Goal: Task Accomplishment & Management: Complete application form

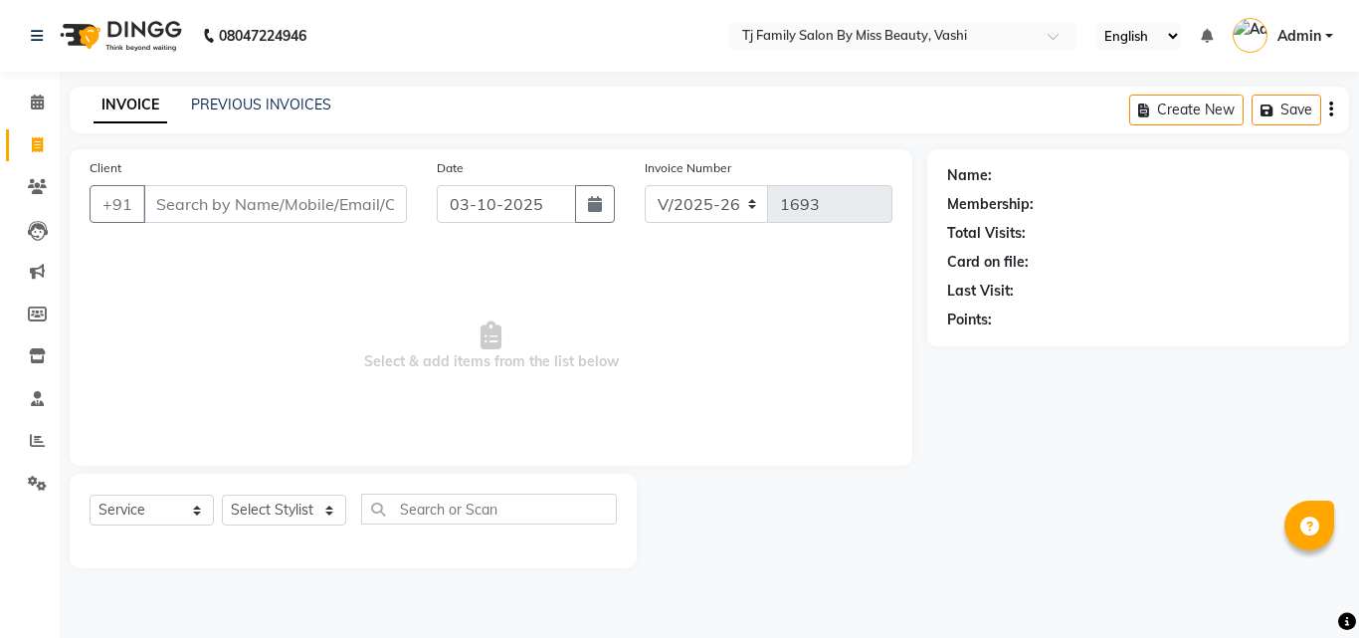
select select "703"
select select "service"
click at [272, 204] on input "Client" at bounding box center [275, 204] width 264 height 38
click at [272, 201] on input "Client" at bounding box center [275, 204] width 264 height 38
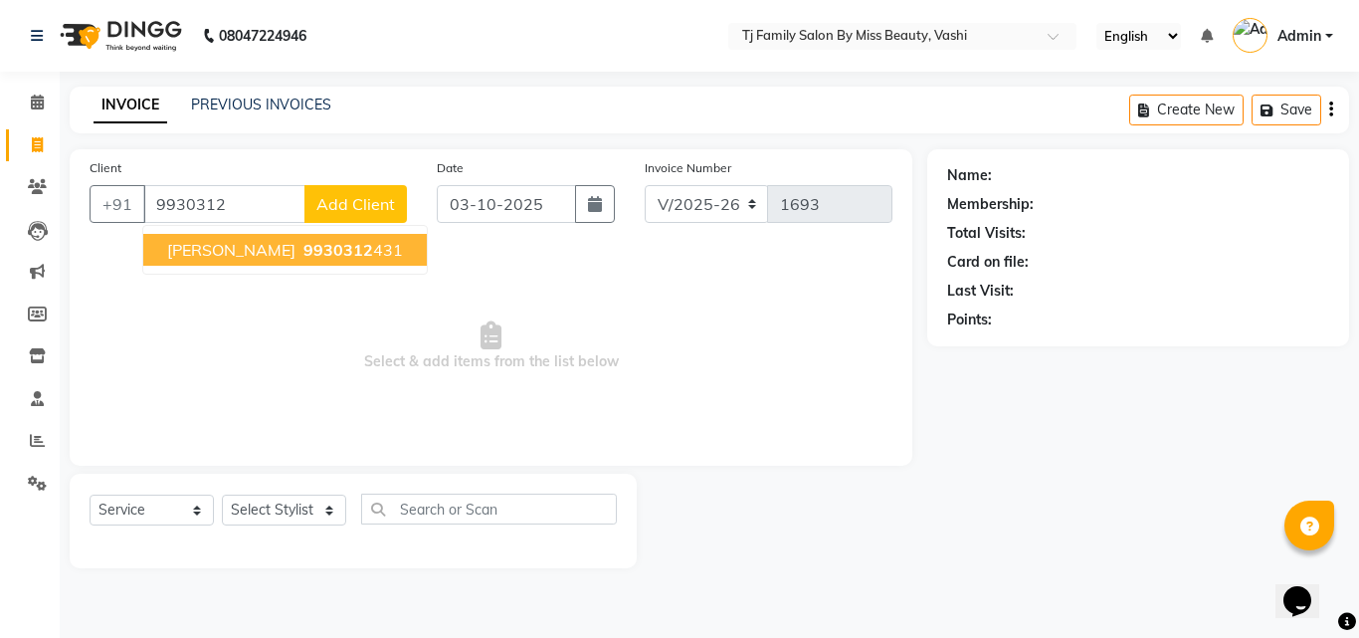
click at [326, 247] on ngb-highlight "9930312 431" at bounding box center [350, 250] width 103 height 20
type input "9930312431"
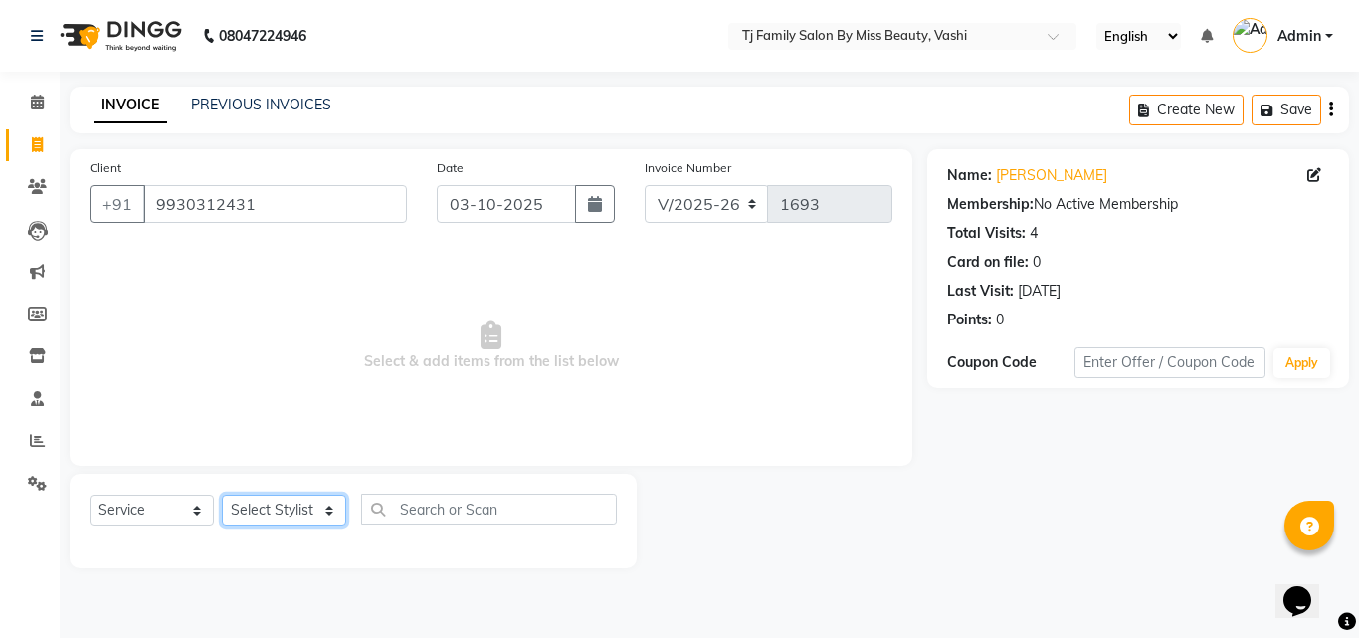
click at [275, 504] on select "Select Stylist deepak maitay [PERSON_NAME] [PERSON_NAME] Ramita [PERSON_NAME] […" at bounding box center [284, 509] width 124 height 31
select select "31842"
click at [222, 494] on select "Select Stylist deepak maitay [PERSON_NAME] [PERSON_NAME] Ramita [PERSON_NAME] […" at bounding box center [284, 509] width 124 height 31
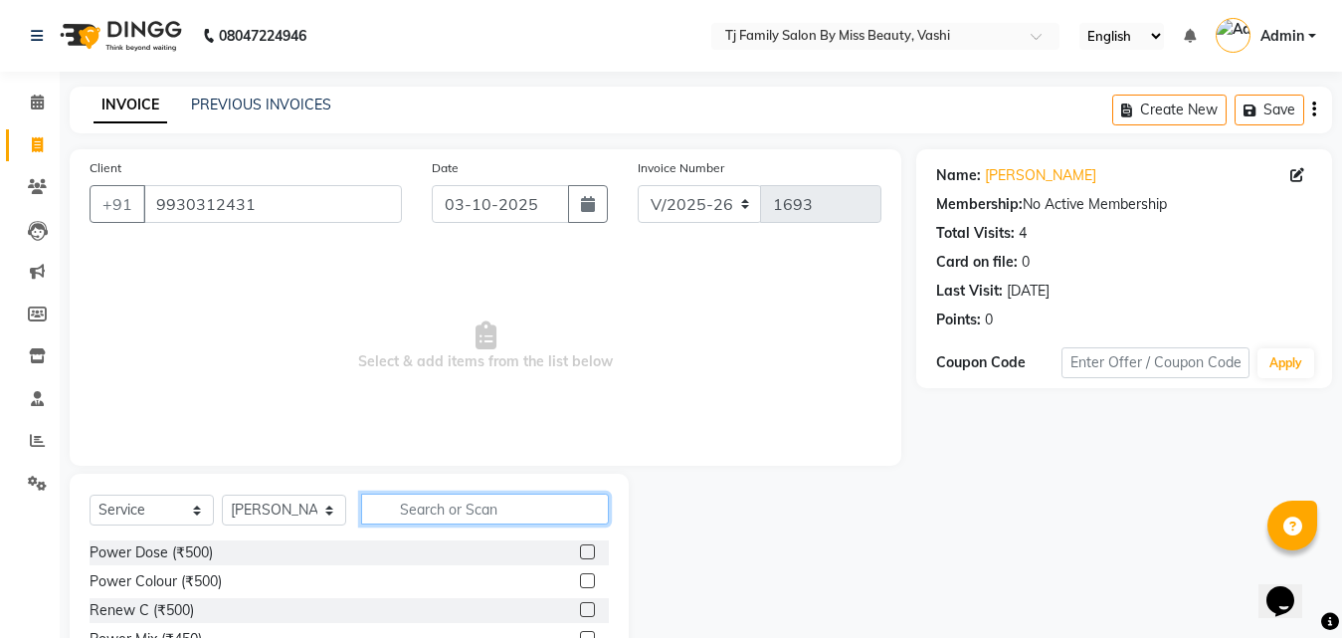
click at [458, 508] on input "text" at bounding box center [485, 508] width 248 height 31
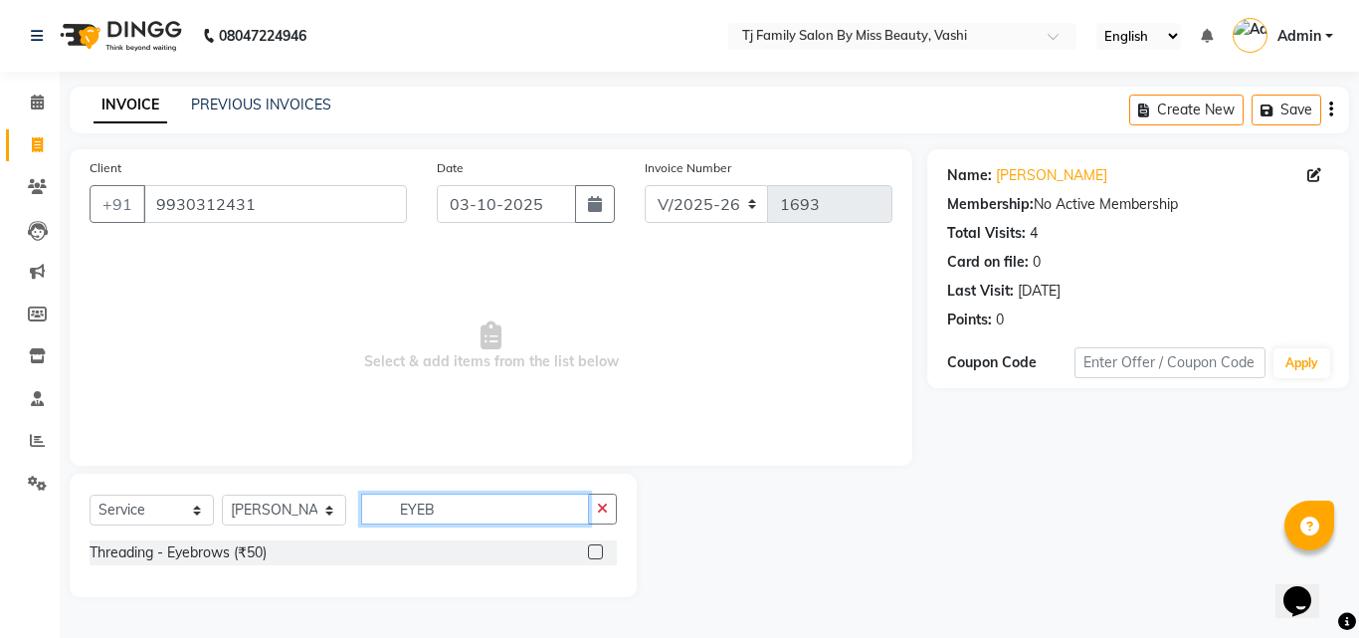
type input "EYEB"
click at [601, 551] on label at bounding box center [595, 551] width 15 height 15
click at [601, 551] on input "checkbox" at bounding box center [594, 552] width 13 height 13
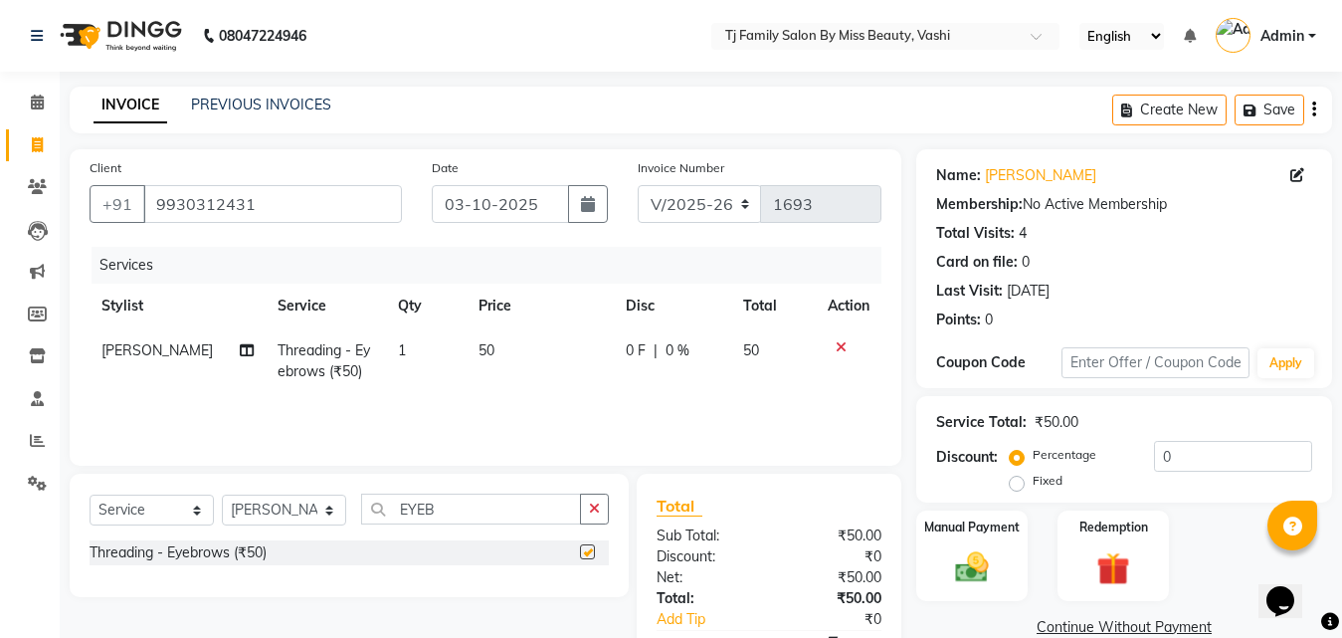
checkbox input "false"
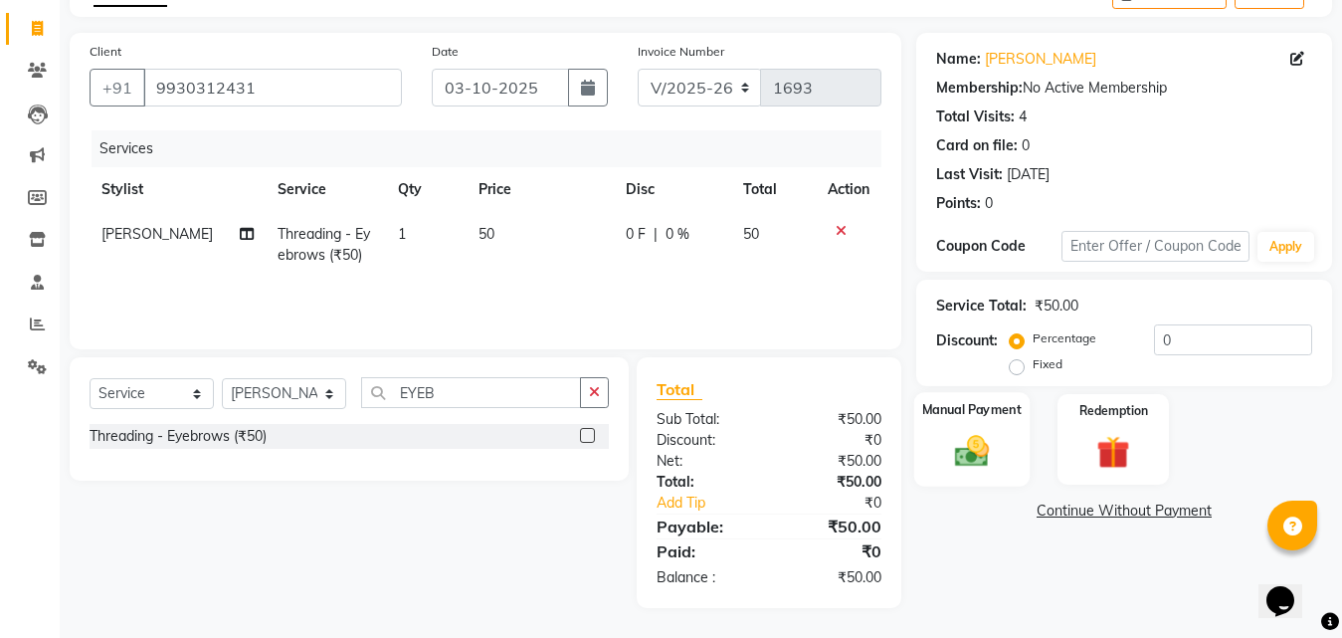
click at [988, 439] on img at bounding box center [972, 451] width 56 height 40
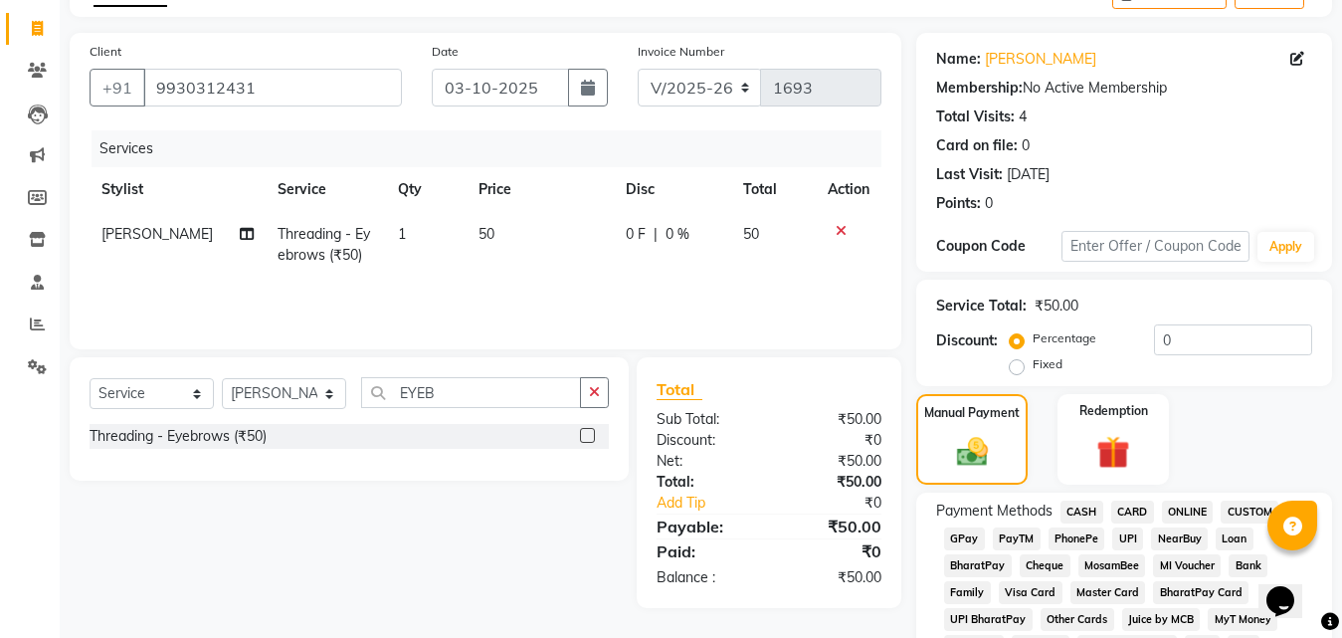
click at [1071, 506] on span "CASH" at bounding box center [1082, 511] width 43 height 23
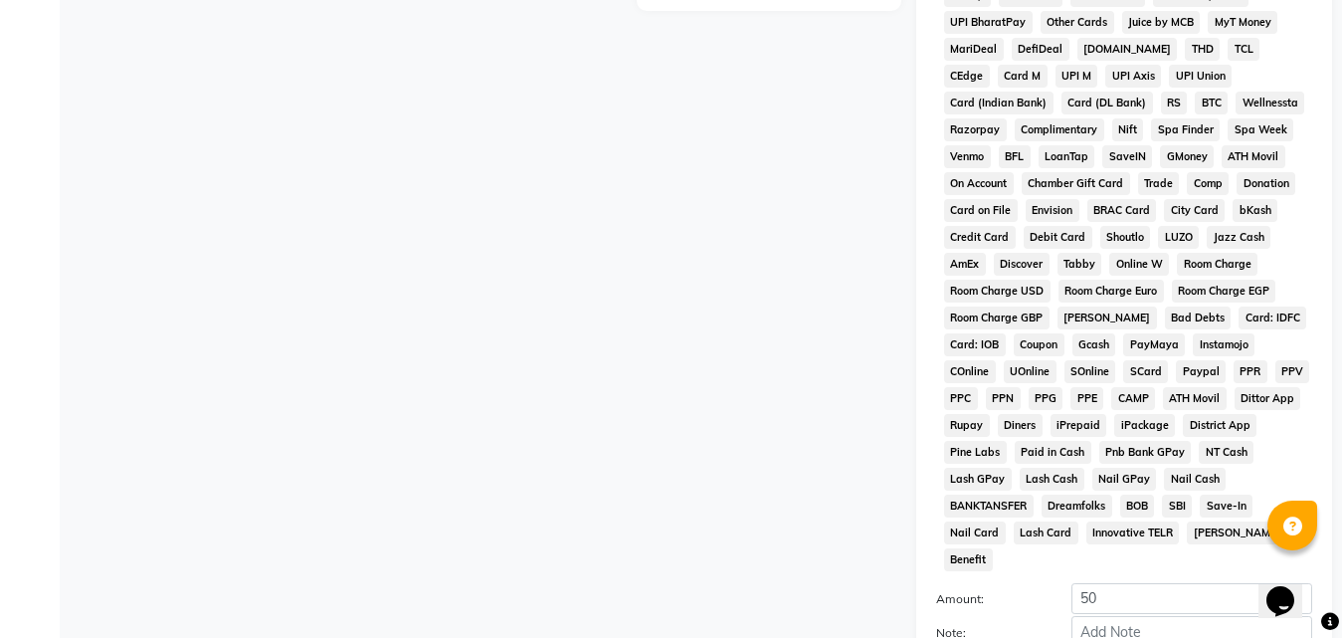
scroll to position [883, 0]
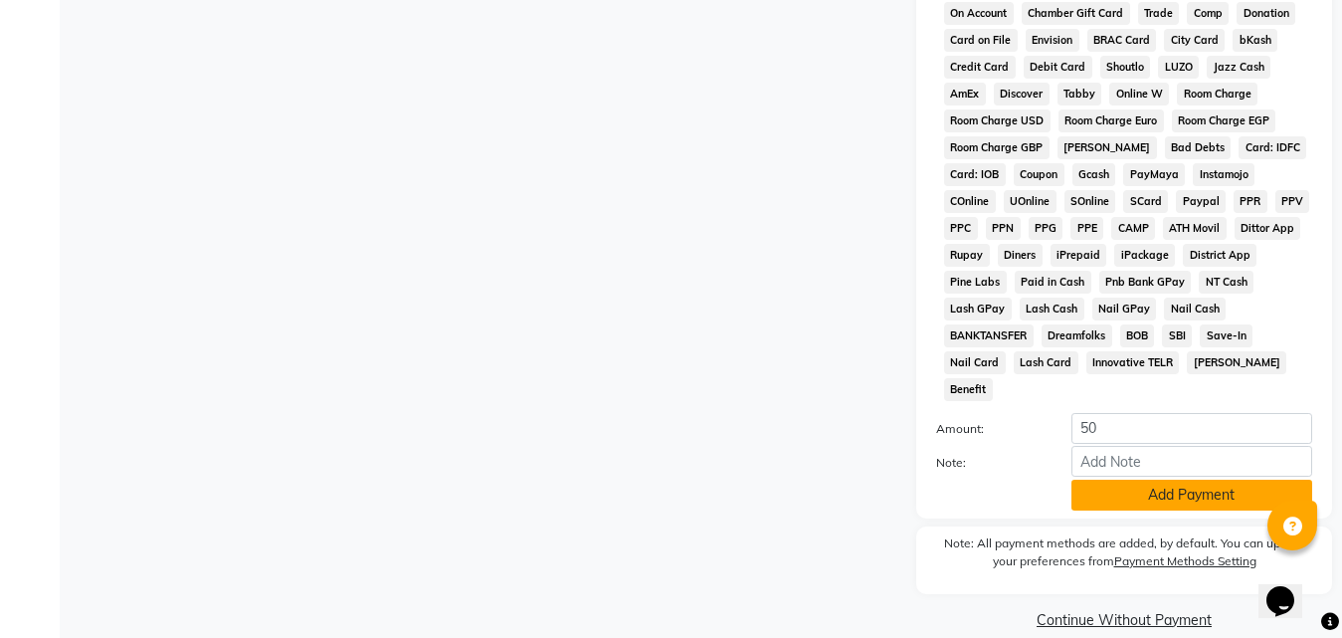
click at [1101, 480] on button "Add Payment" at bounding box center [1191, 495] width 241 height 31
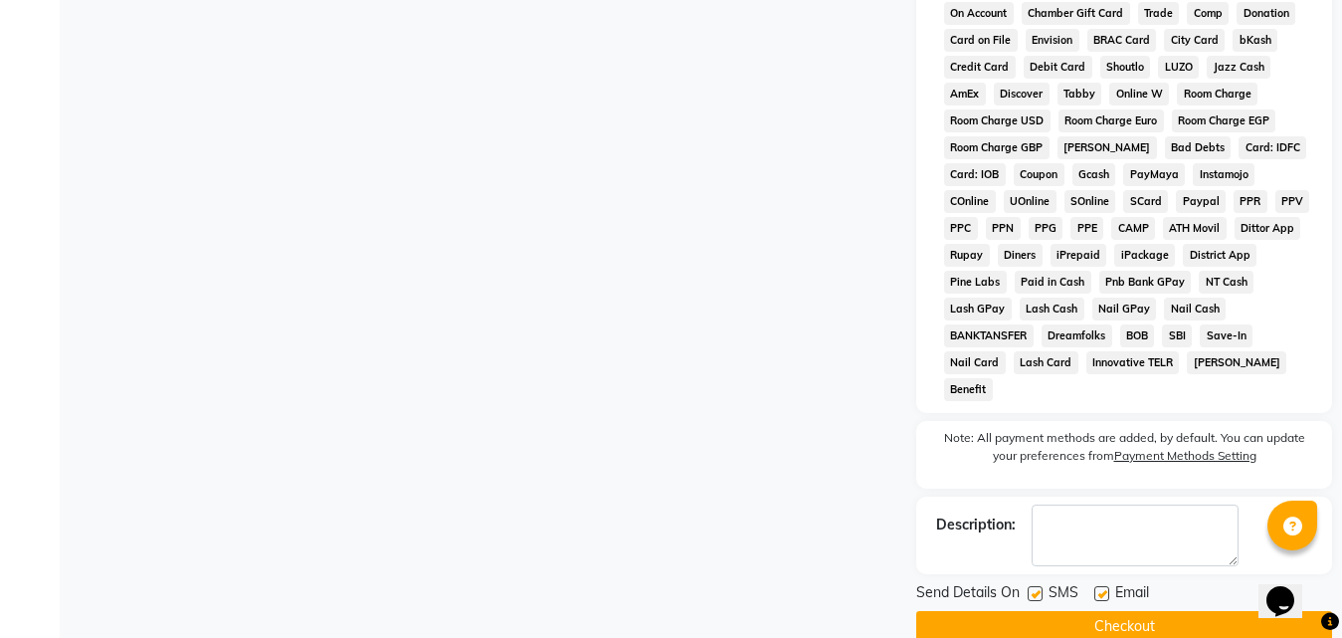
scroll to position [890, 0]
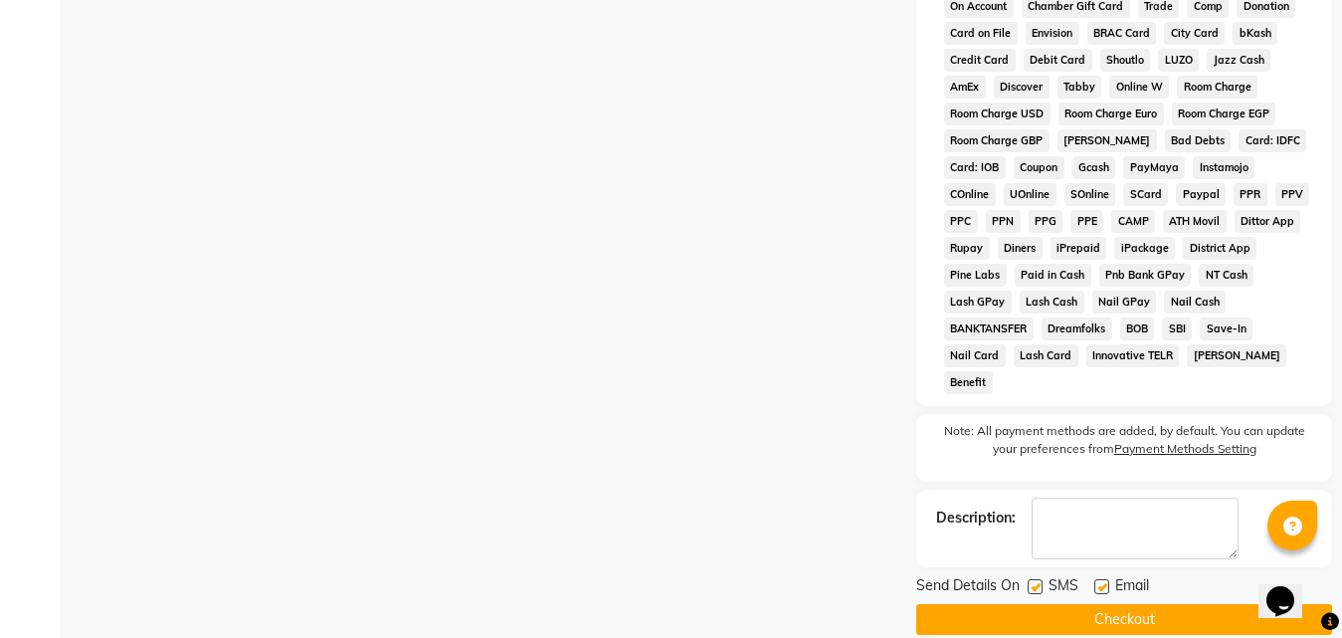
click at [1106, 604] on button "Checkout" at bounding box center [1124, 619] width 416 height 31
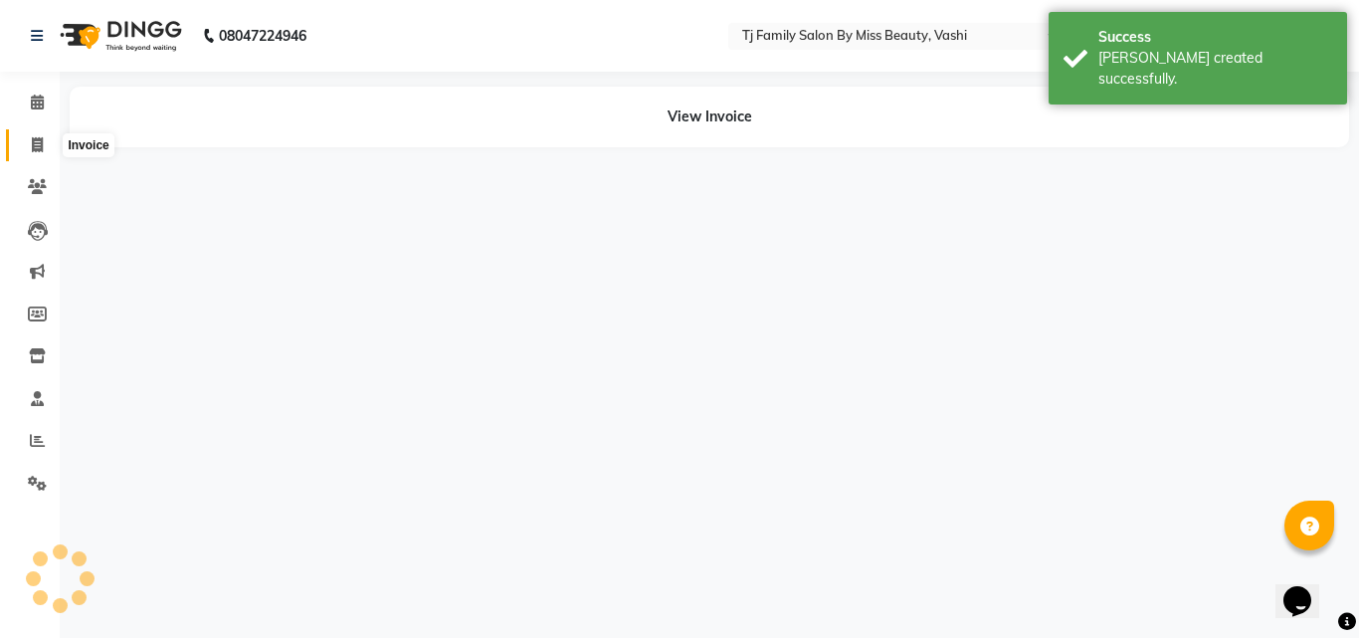
click at [43, 150] on icon at bounding box center [37, 144] width 11 height 15
select select "703"
select select "service"
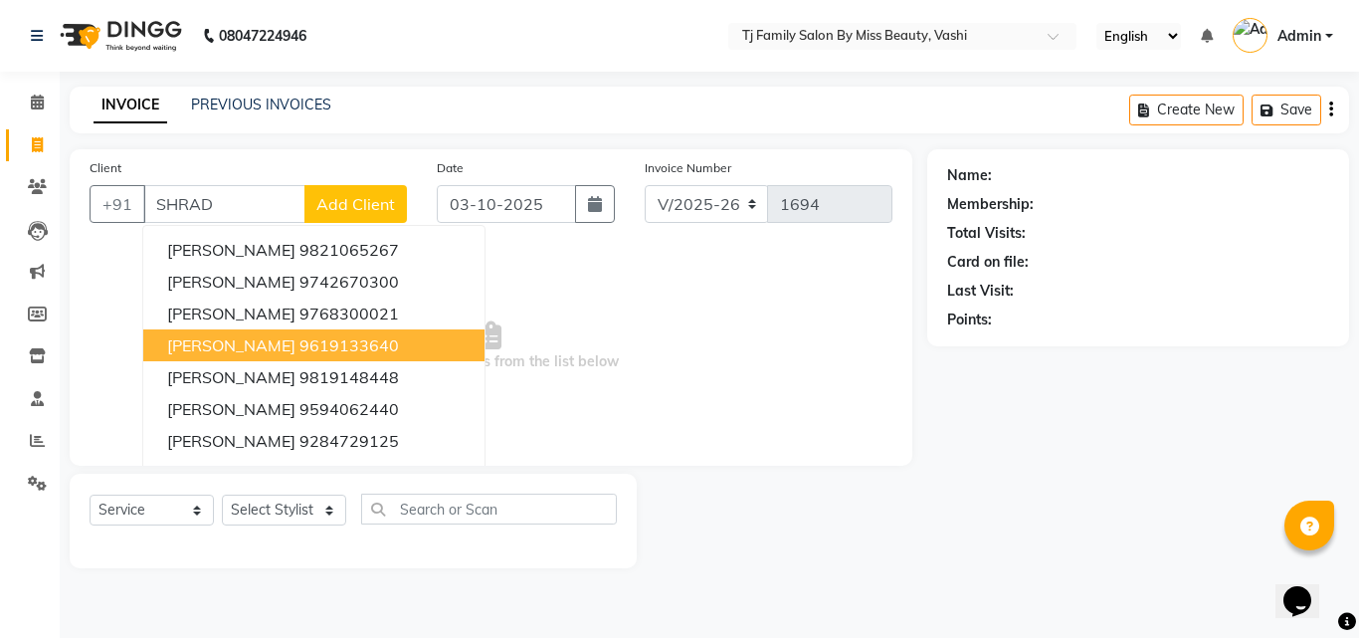
click at [389, 341] on ngb-highlight "9619133640" at bounding box center [348, 345] width 99 height 20
type input "9619133640"
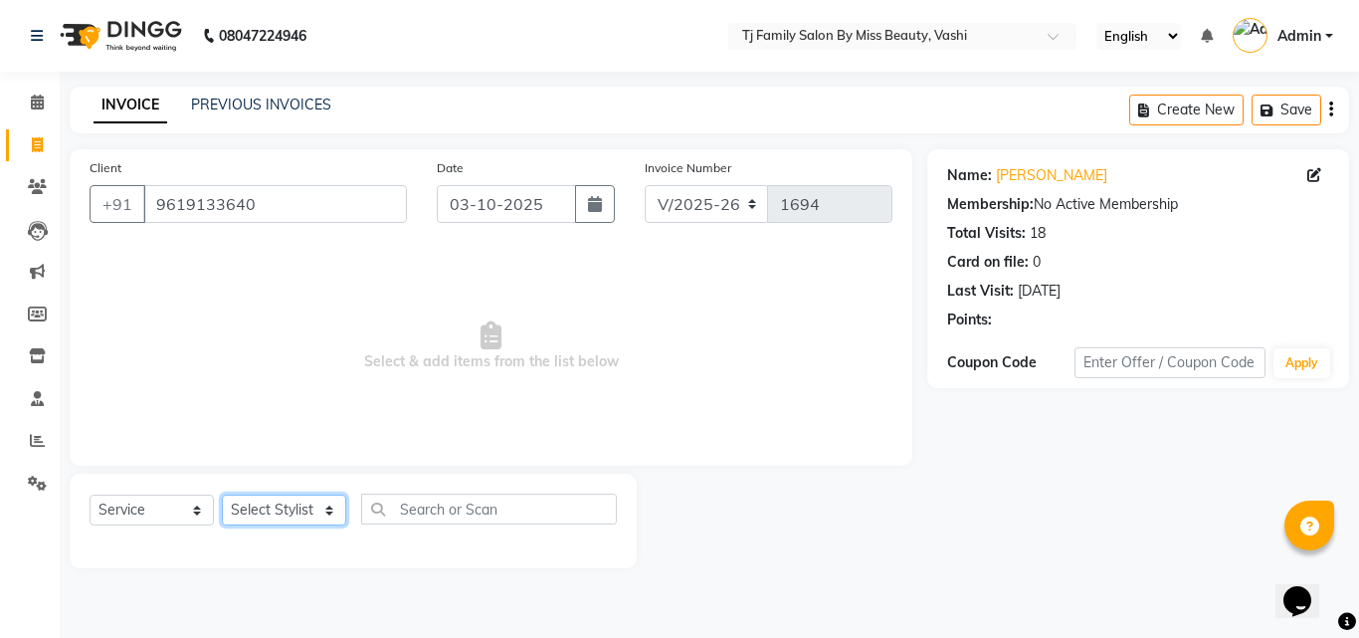
click at [291, 514] on select "Select Stylist deepak maitay [PERSON_NAME] [PERSON_NAME] Ramita [PERSON_NAME] […" at bounding box center [284, 509] width 124 height 31
select select "10804"
click at [222, 494] on select "Select Stylist deepak maitay [PERSON_NAME] [PERSON_NAME] Ramita [PERSON_NAME] […" at bounding box center [284, 509] width 124 height 31
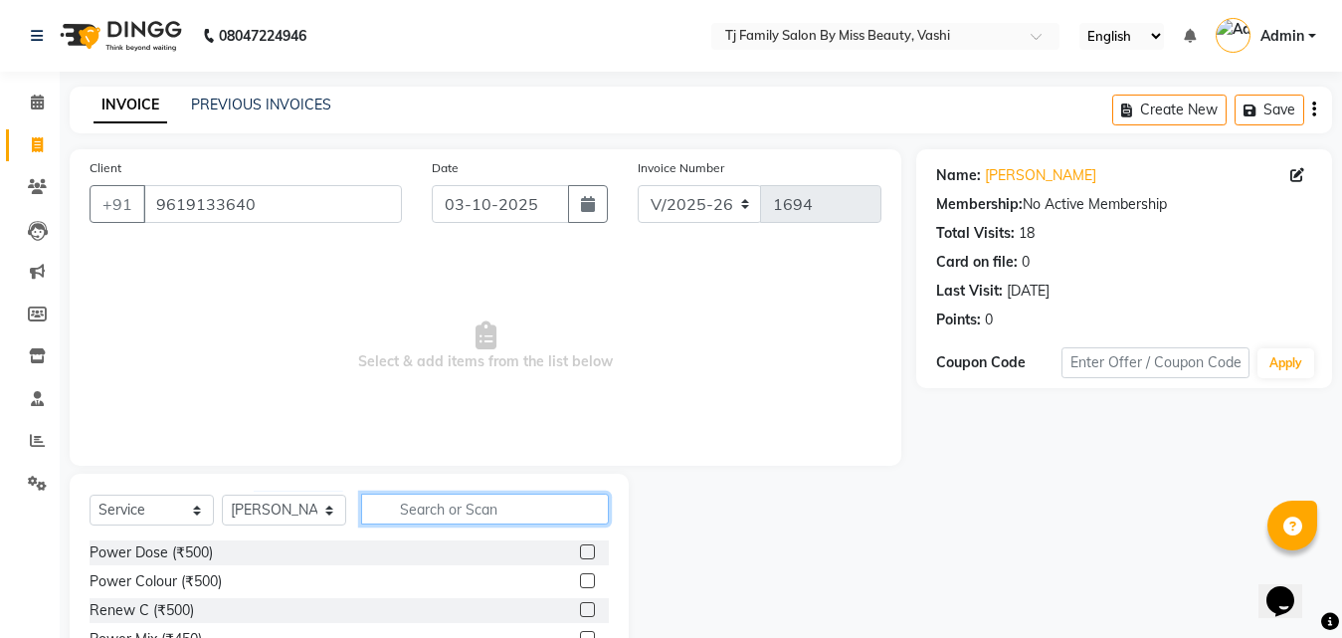
click at [430, 513] on input "text" at bounding box center [485, 508] width 248 height 31
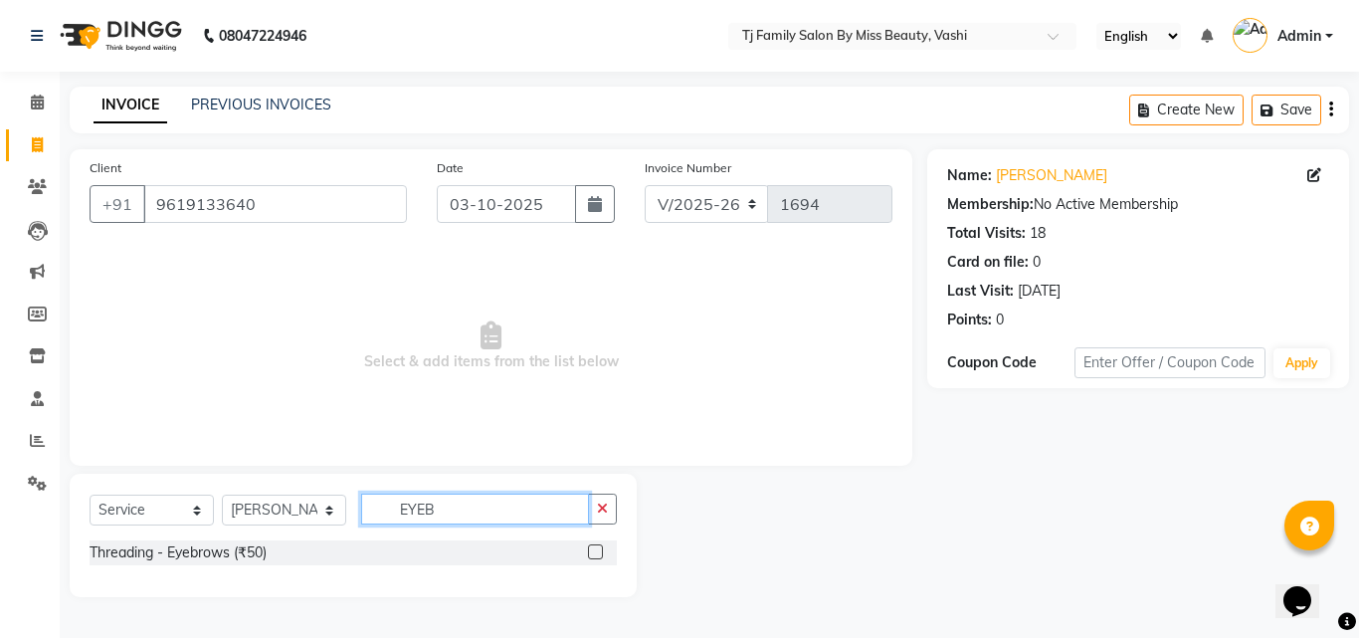
type input "EYEB"
click at [596, 559] on div at bounding box center [594, 554] width 13 height 21
click at [596, 552] on label at bounding box center [595, 551] width 15 height 15
click at [596, 552] on input "checkbox" at bounding box center [594, 552] width 13 height 13
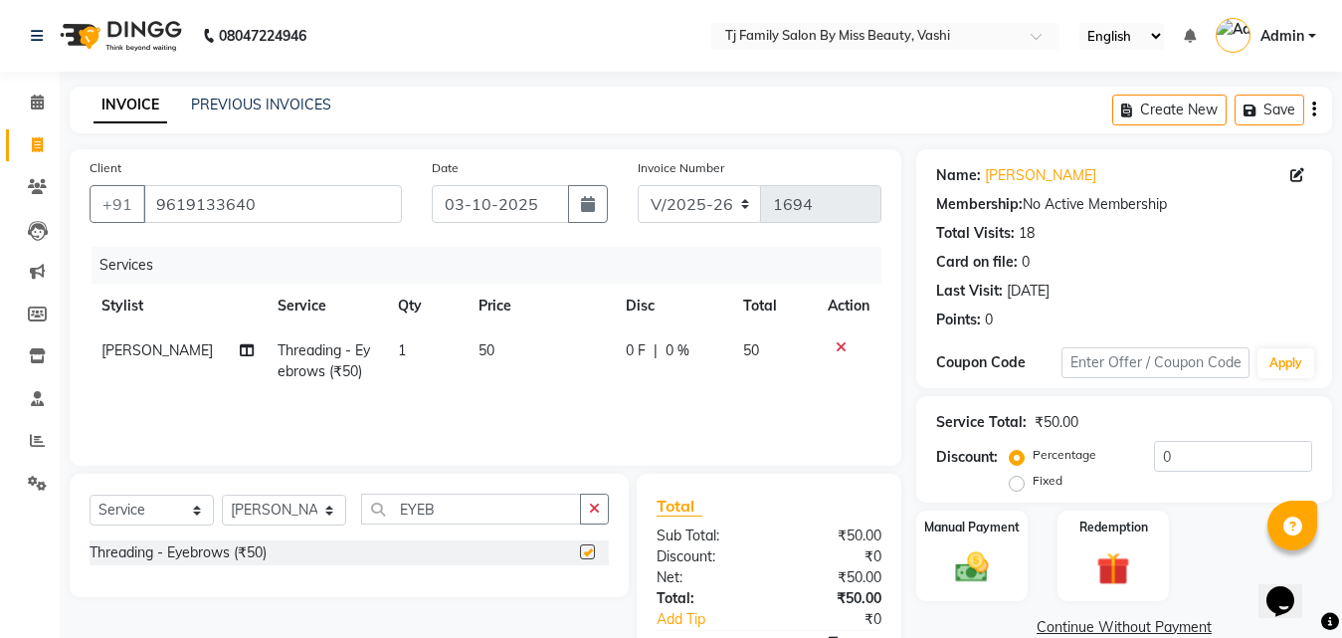
checkbox input "false"
click at [479, 357] on span "50" at bounding box center [487, 350] width 16 height 18
select select "10804"
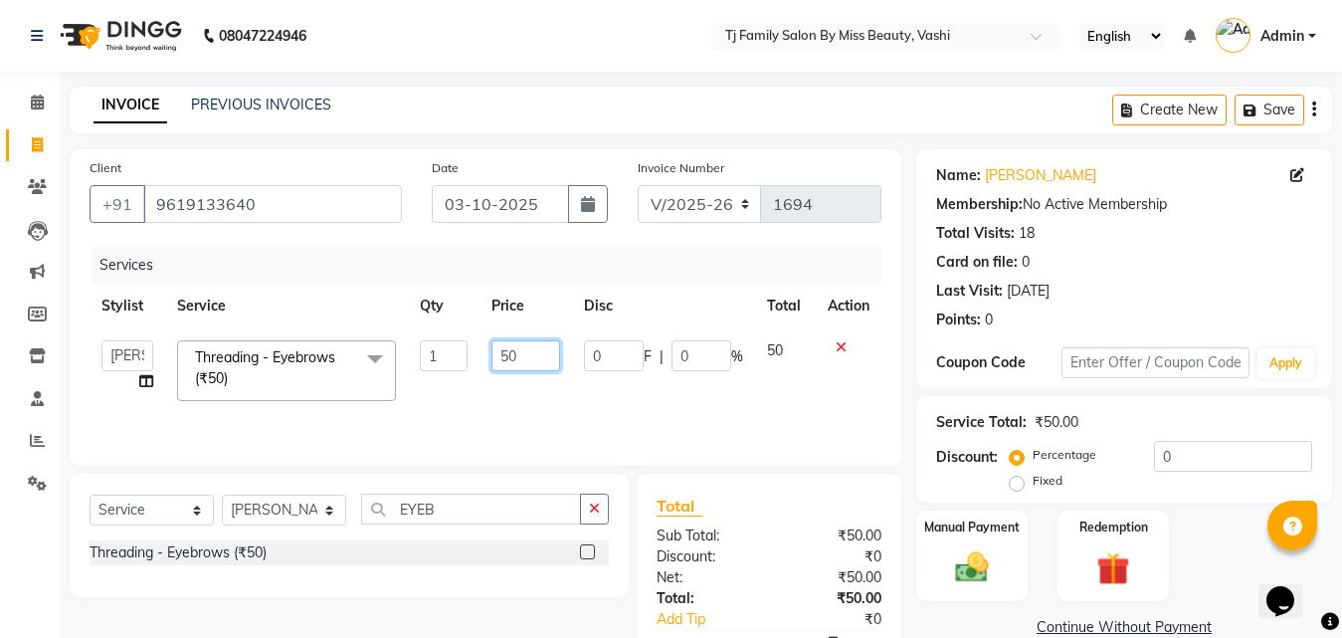
click at [494, 356] on input "50" at bounding box center [525, 355] width 69 height 31
type input "150"
click at [972, 617] on link "Continue Without Payment" at bounding box center [1124, 627] width 408 height 21
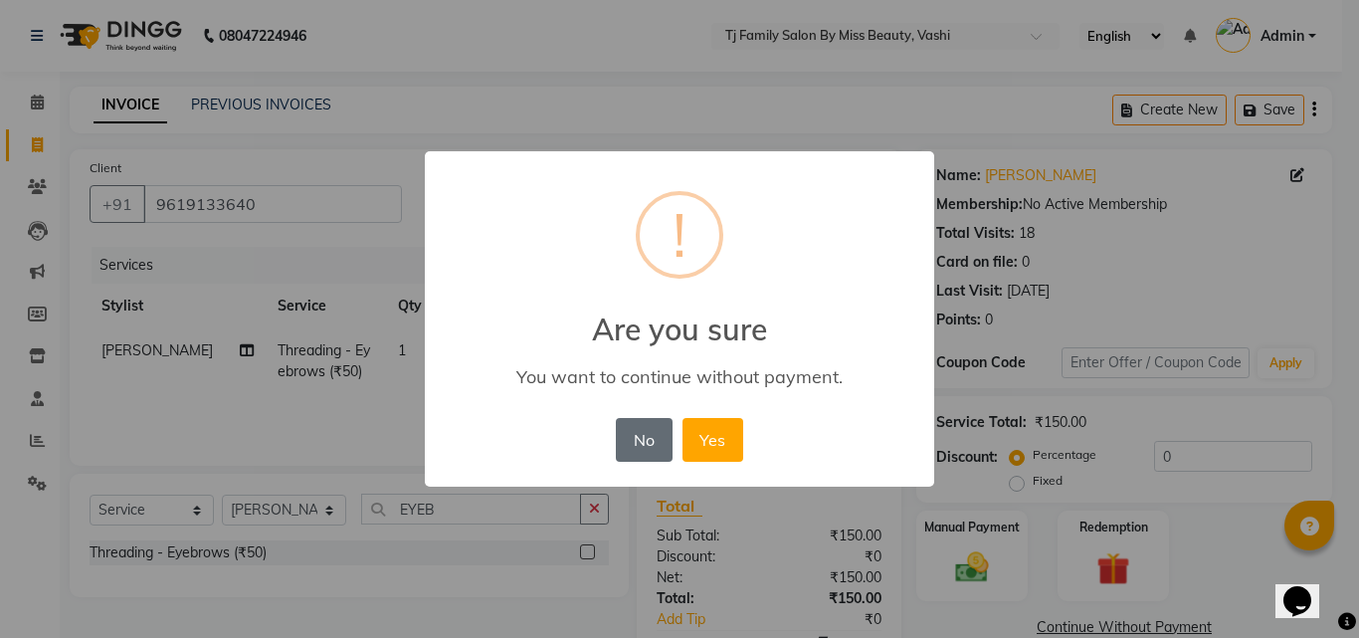
click at [633, 446] on button "No" at bounding box center [644, 440] width 56 height 44
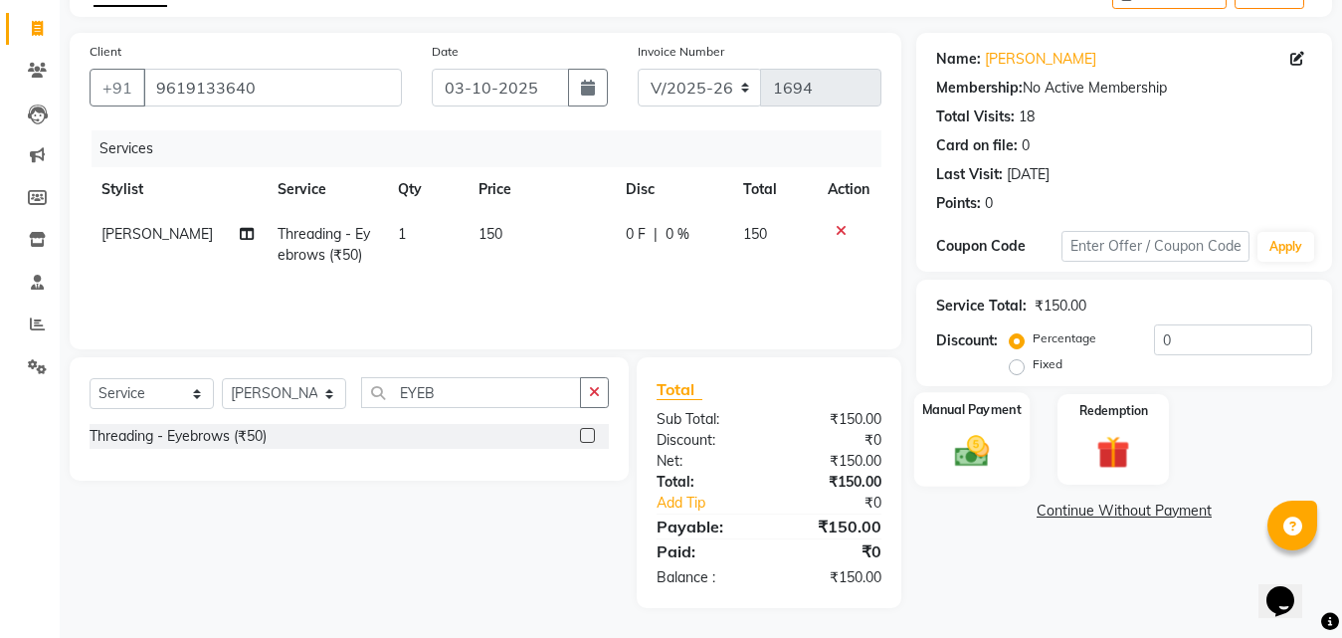
click at [955, 430] on div "Manual Payment" at bounding box center [971, 439] width 115 height 95
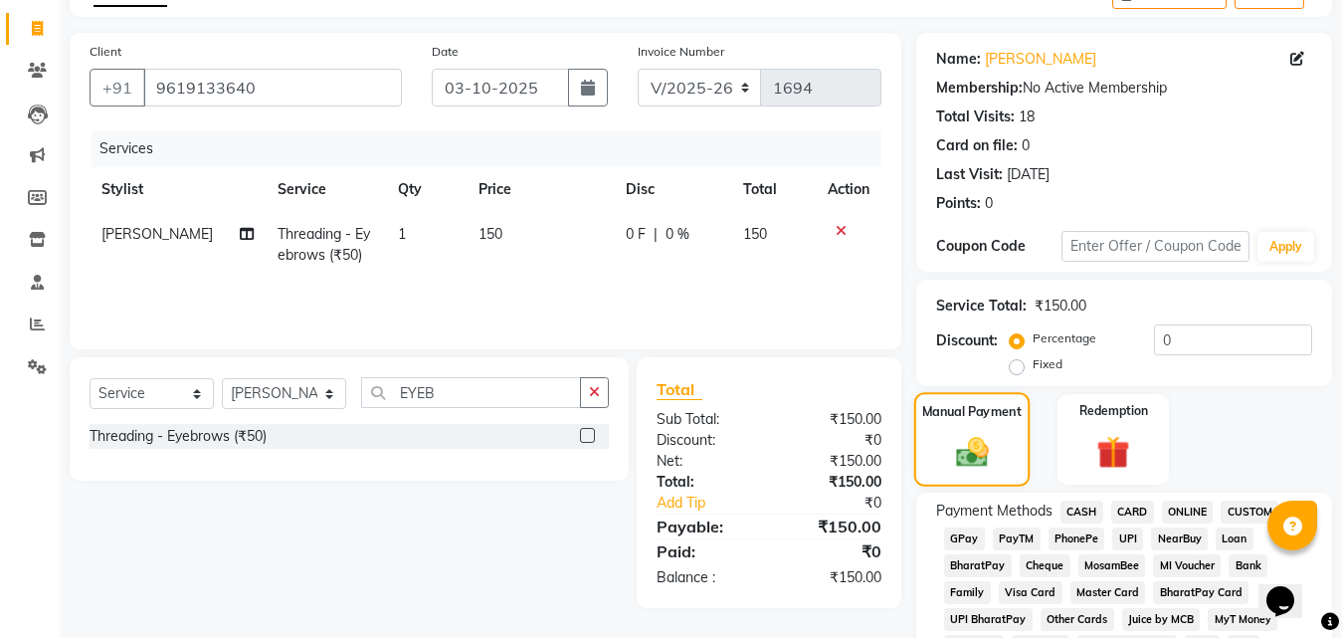
scroll to position [415, 0]
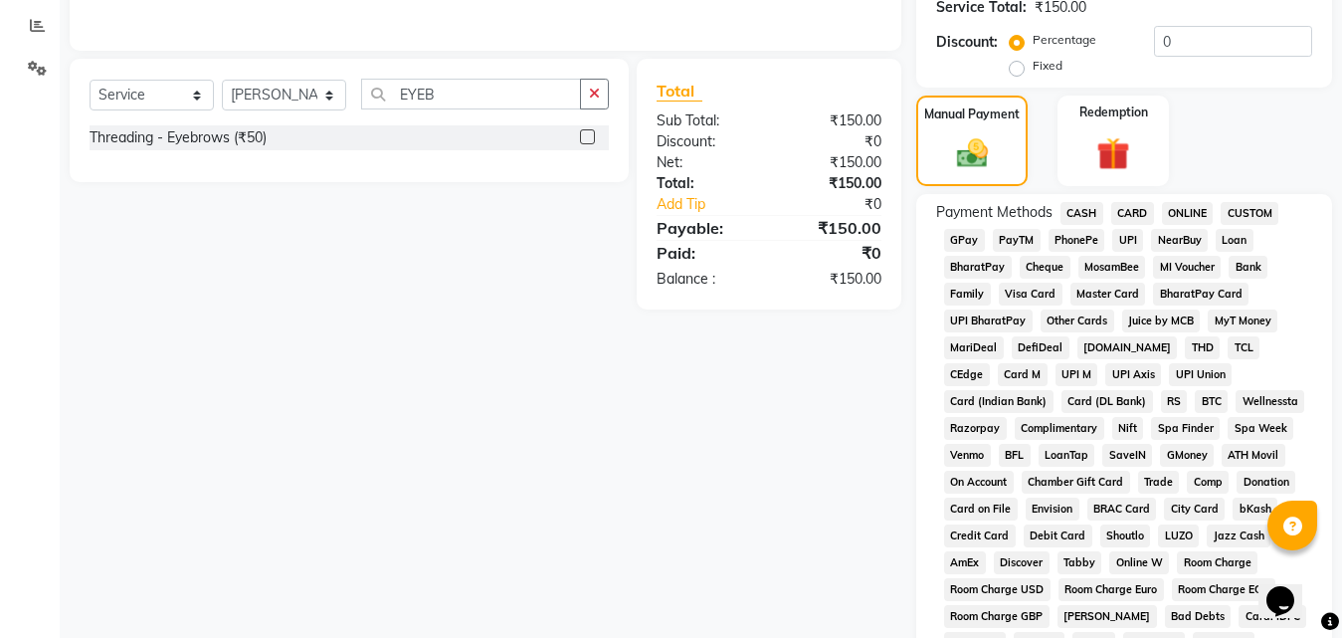
click at [963, 244] on span "GPay" at bounding box center [964, 240] width 41 height 23
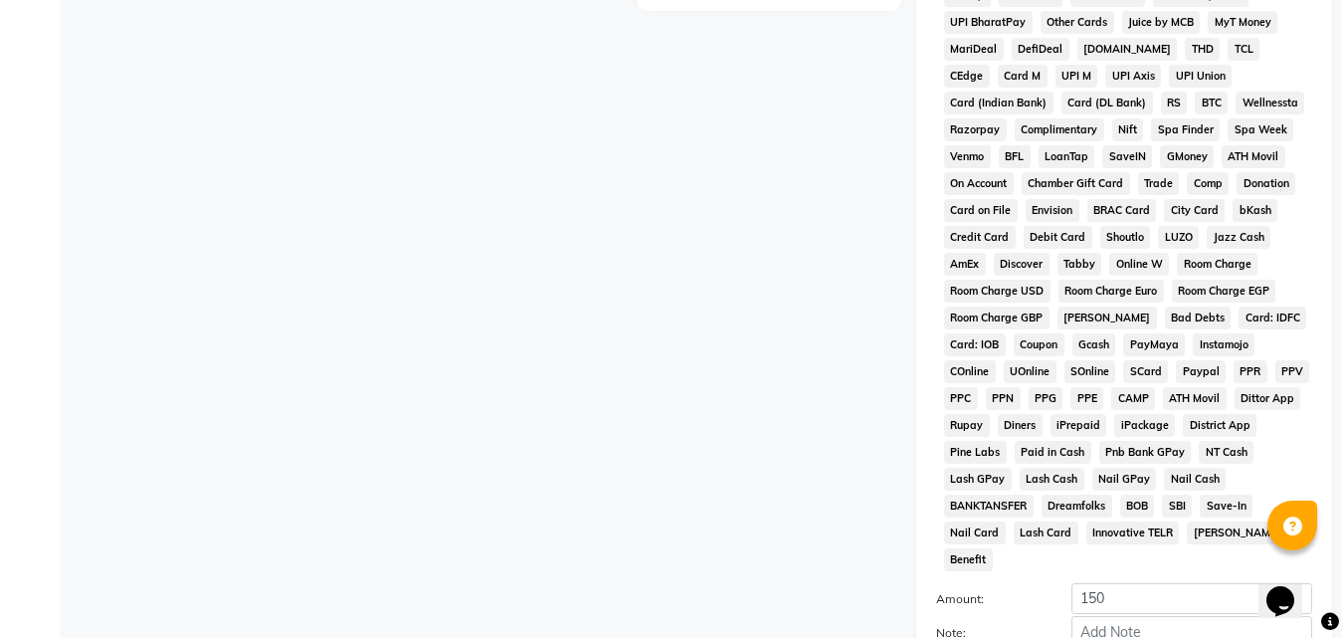
scroll to position [883, 0]
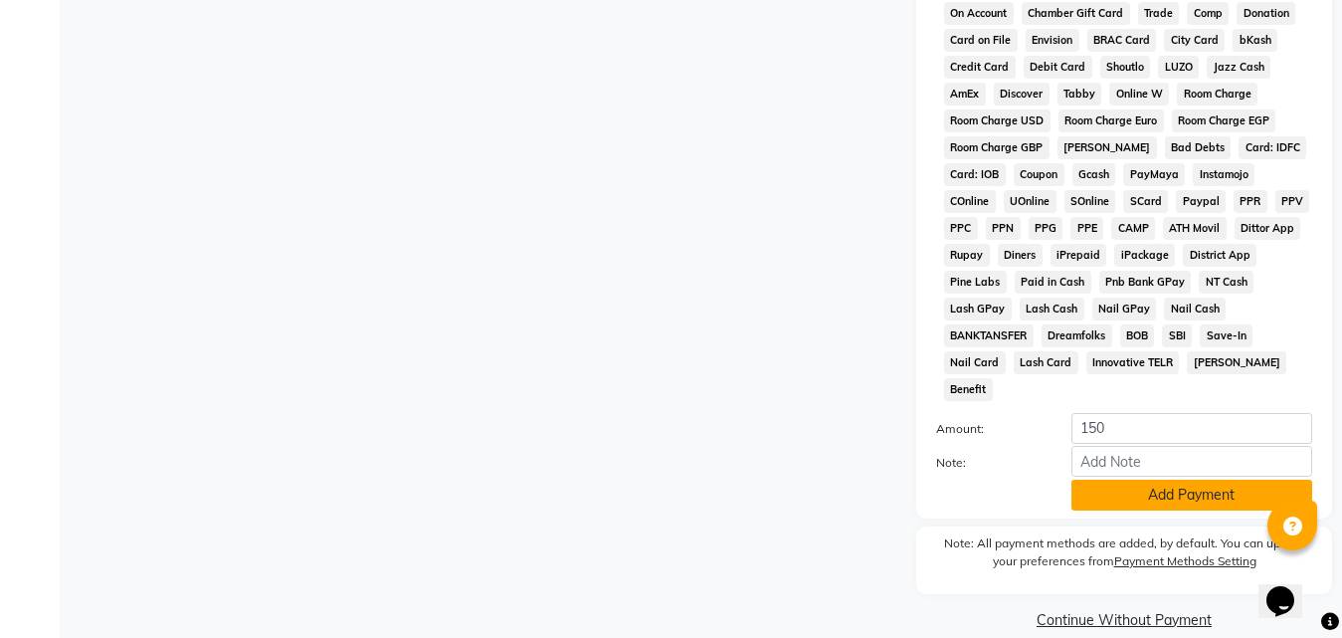
click at [1090, 480] on button "Add Payment" at bounding box center [1191, 495] width 241 height 31
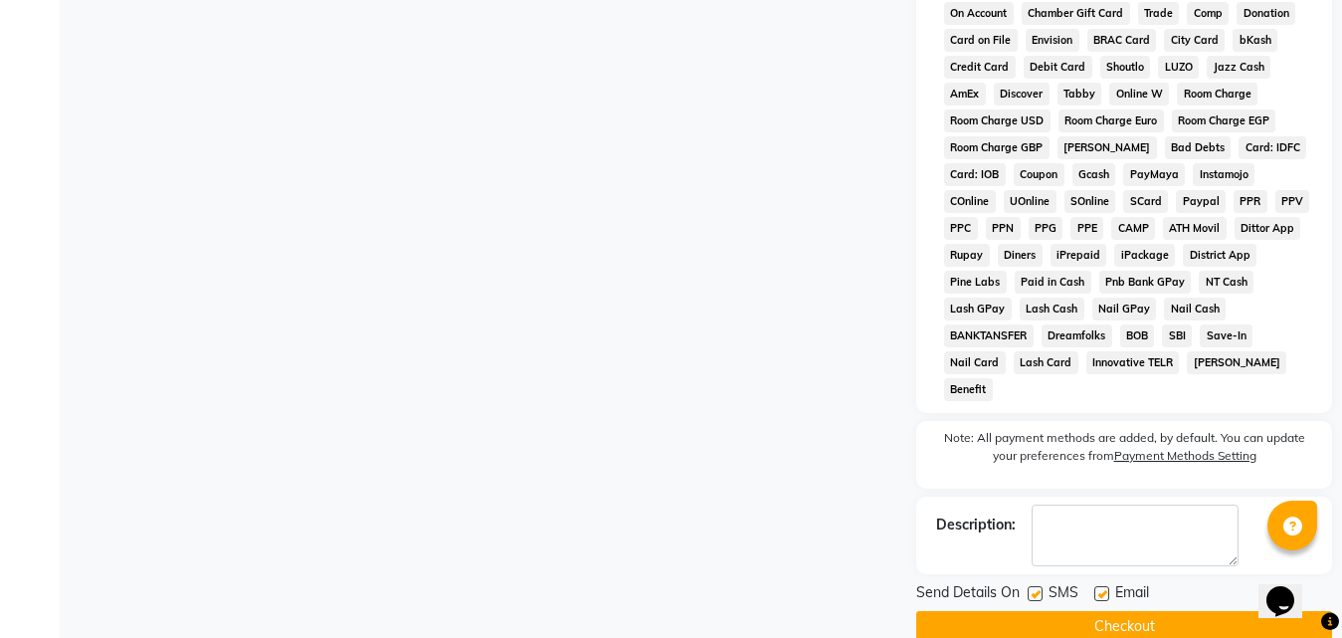
click at [1109, 611] on button "Checkout" at bounding box center [1124, 626] width 416 height 31
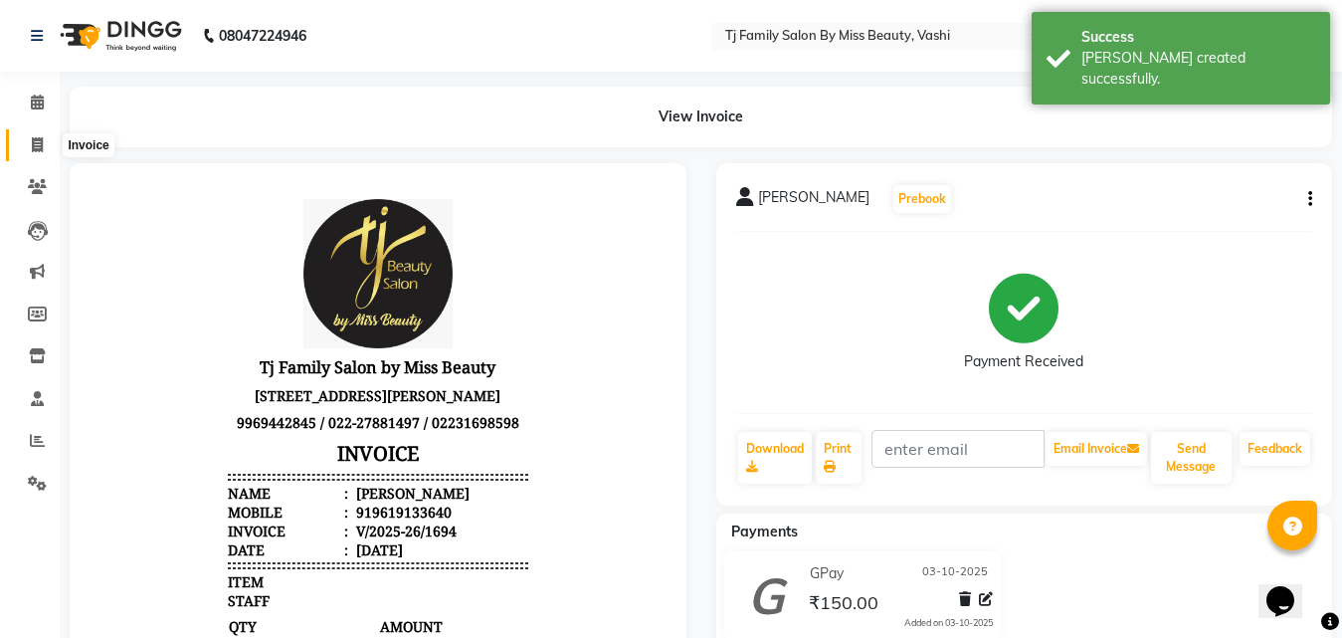
click at [35, 138] on icon at bounding box center [37, 144] width 11 height 15
select select "703"
select select "service"
